Goal: Task Accomplishment & Management: Use online tool/utility

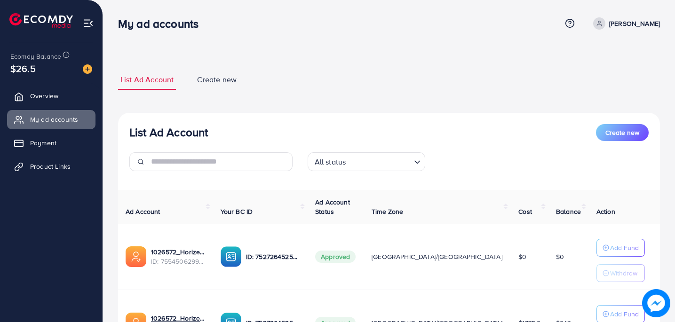
click at [49, 153] on ul "Overview My ad accounts Payment Product Links" at bounding box center [51, 134] width 102 height 103
click at [51, 165] on span "Product Links" at bounding box center [52, 166] width 40 height 9
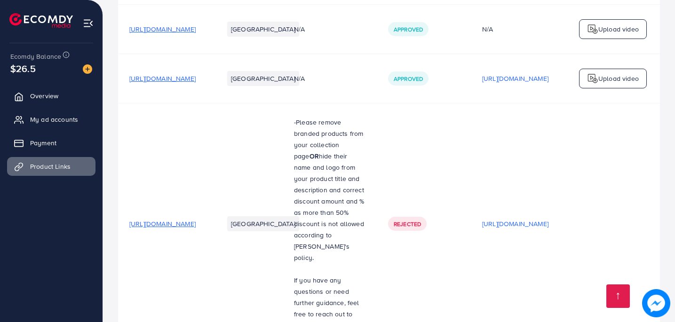
scroll to position [155, 0]
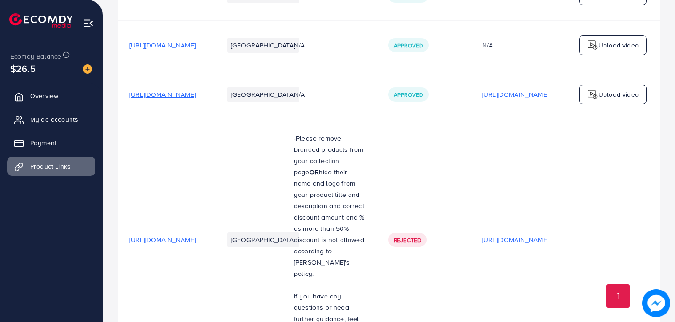
drag, startPoint x: 252, startPoint y: 95, endPoint x: 122, endPoint y: 99, distance: 130.3
click at [122, 99] on td "https://www.horizen.pk/collections/tees" at bounding box center [165, 94] width 94 height 49
copy span "https://www.horizen.pk/collections/tees"
click at [41, 98] on span "Overview" at bounding box center [46, 95] width 28 height 9
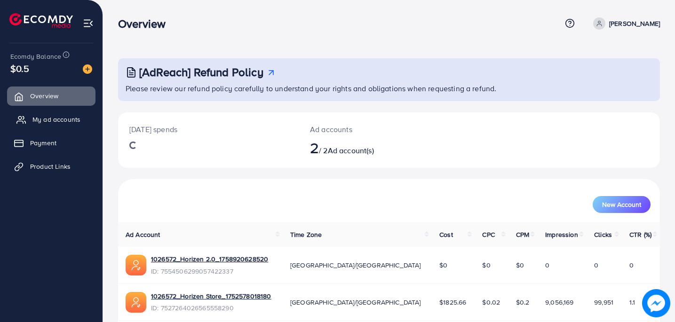
click at [65, 125] on link "My ad accounts" at bounding box center [51, 119] width 88 height 19
